Goal: Task Accomplishment & Management: Use online tool/utility

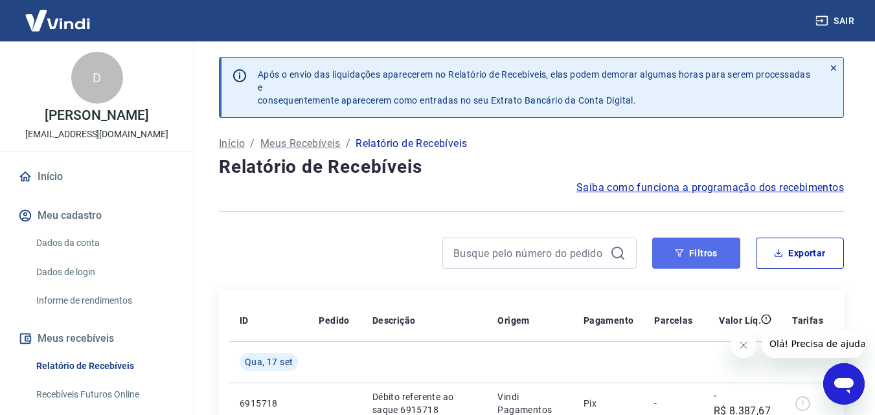
click at [677, 253] on icon "button" at bounding box center [679, 253] width 9 height 9
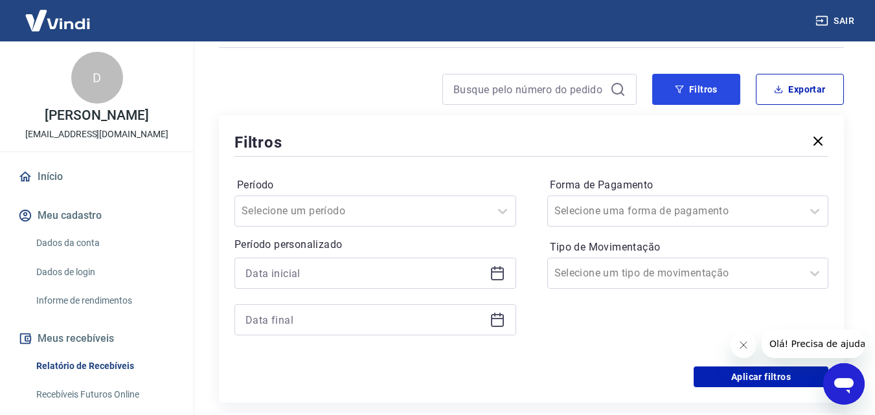
scroll to position [194, 0]
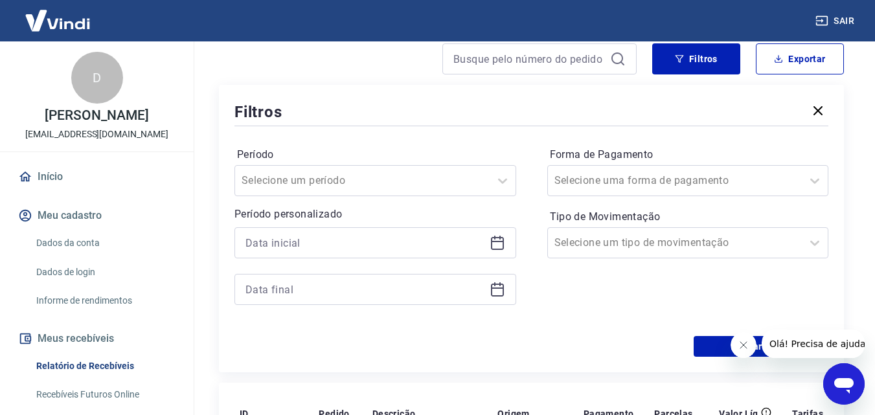
click at [496, 242] on icon at bounding box center [497, 241] width 13 height 1
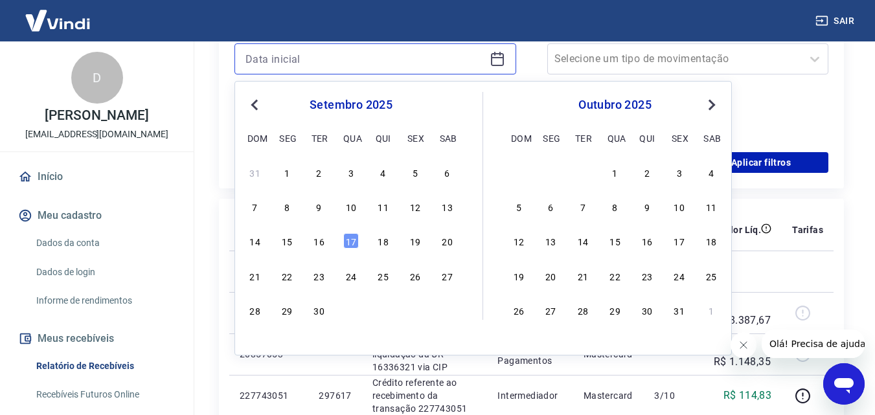
scroll to position [389, 0]
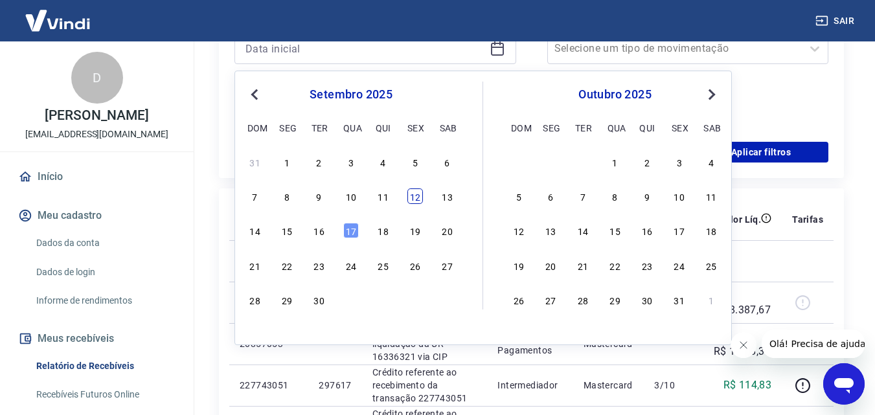
click at [415, 198] on div "12" at bounding box center [415, 197] width 16 height 16
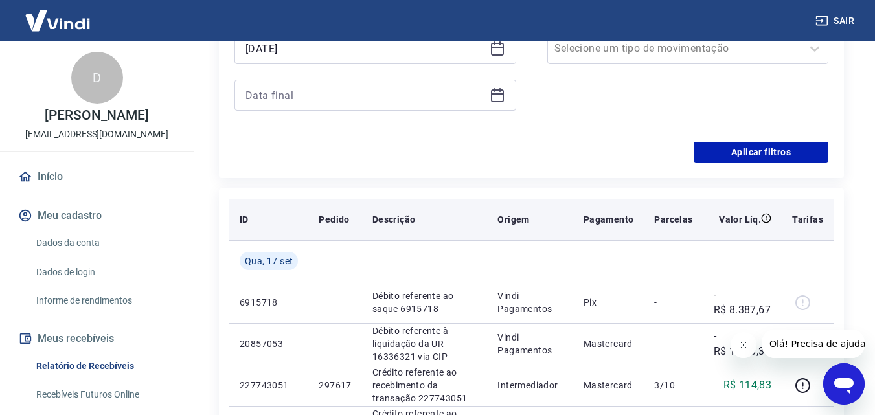
type input "12/09/2025"
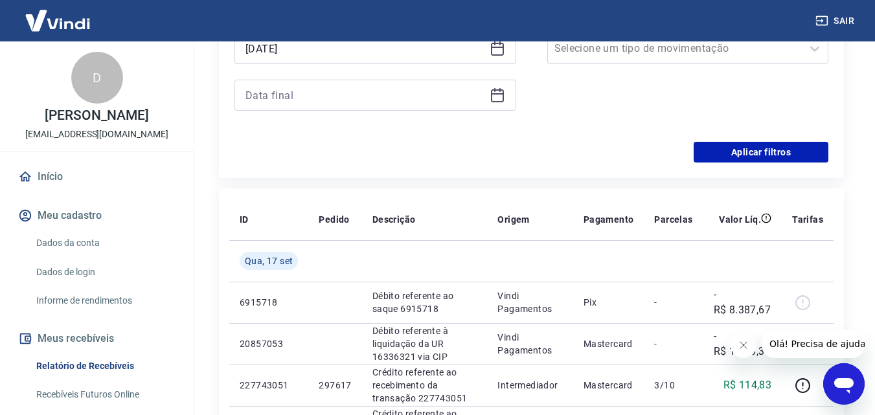
click at [496, 95] on icon at bounding box center [498, 95] width 16 height 16
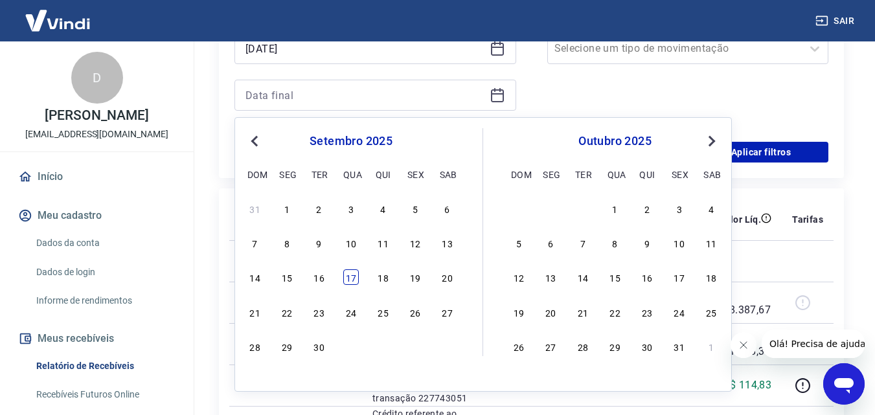
click at [350, 275] on div "17" at bounding box center [351, 277] width 16 height 16
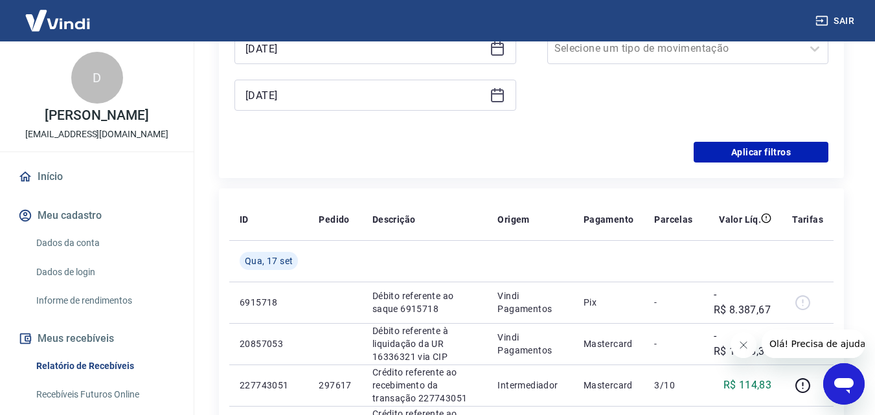
type input "17/09/2025"
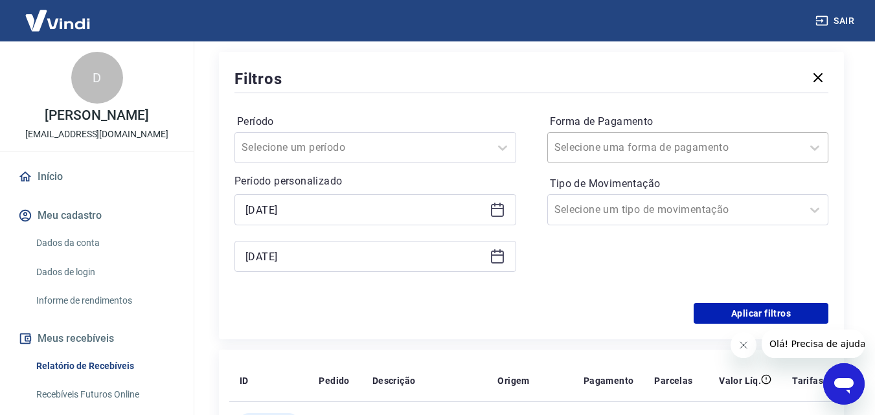
scroll to position [194, 0]
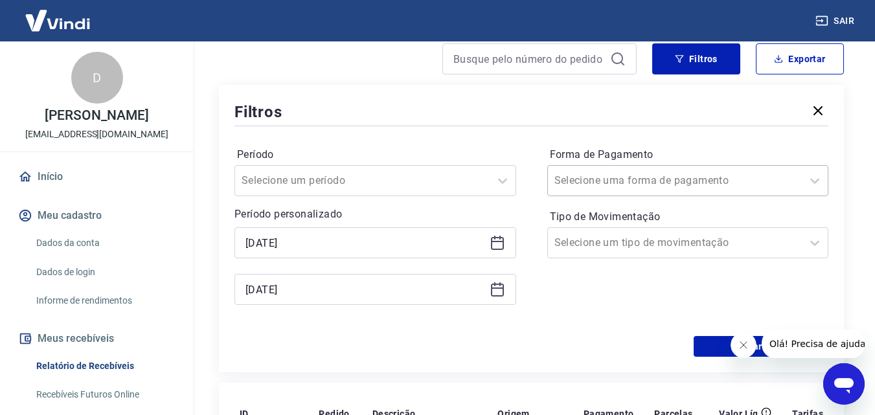
click at [653, 170] on div "Selecione uma forma de pagamento" at bounding box center [675, 180] width 255 height 23
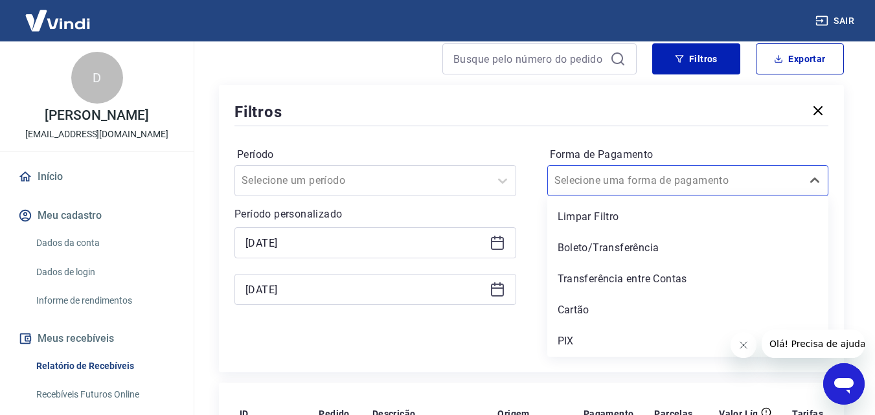
click at [578, 334] on div "PIX" at bounding box center [688, 341] width 282 height 26
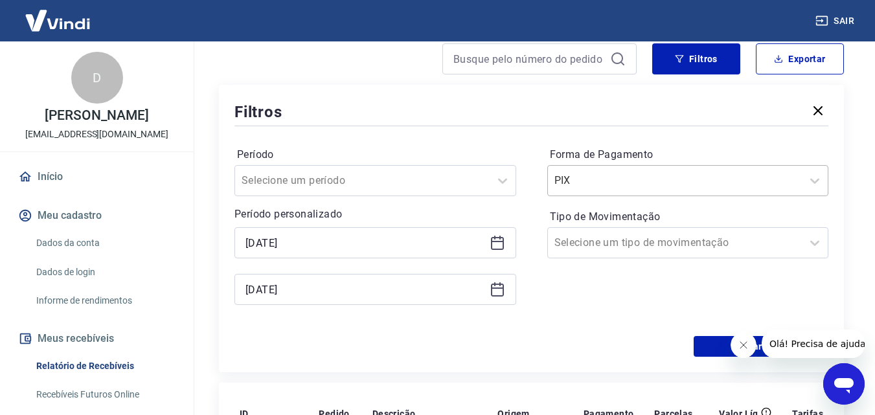
scroll to position [259, 0]
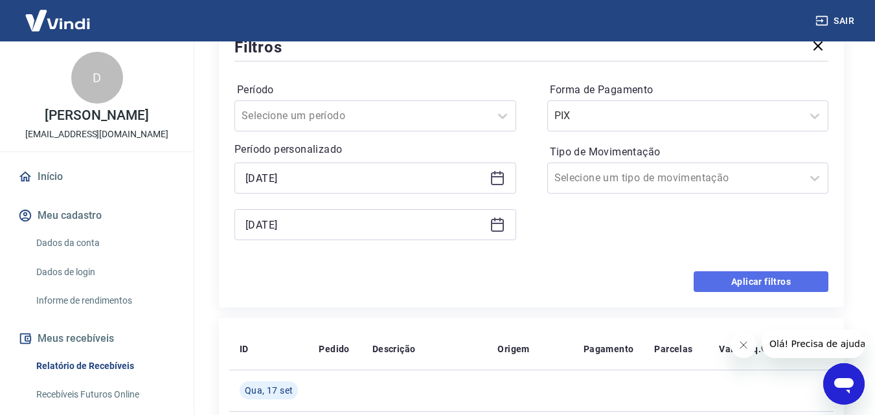
click at [735, 278] on button "Aplicar filtros" at bounding box center [761, 281] width 135 height 21
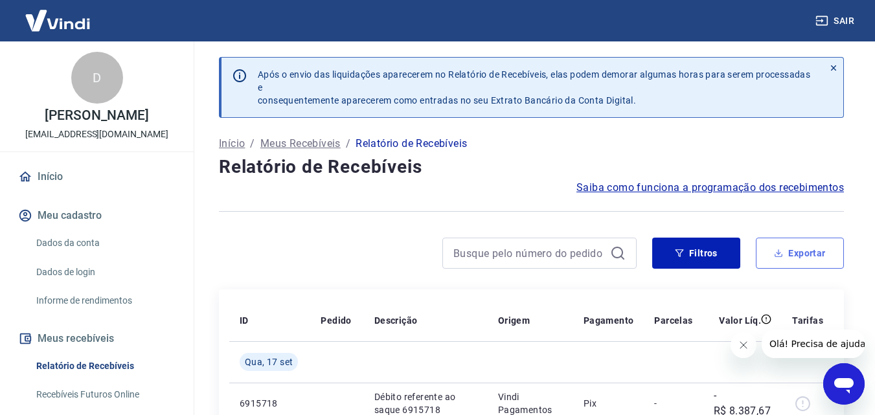
click at [810, 253] on button "Exportar" at bounding box center [800, 253] width 88 height 31
type input "12/09/2025"
type input "17/09/2025"
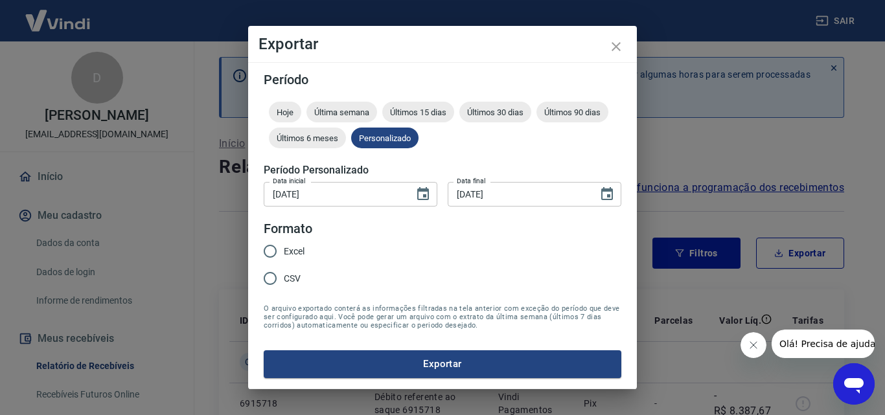
click at [274, 249] on input "Excel" at bounding box center [270, 251] width 27 height 27
radio input "true"
click at [433, 365] on button "Exportar" at bounding box center [443, 363] width 358 height 27
